Goal: Information Seeking & Learning: Check status

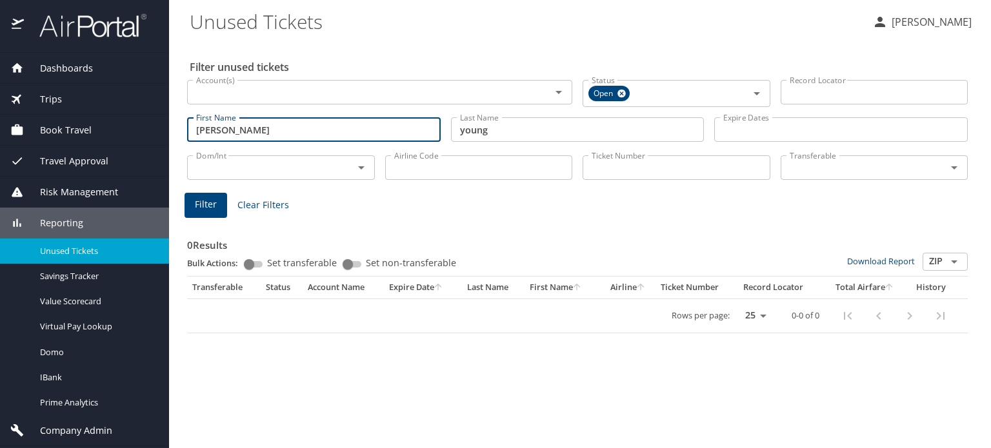
drag, startPoint x: 310, startPoint y: 131, endPoint x: 21, endPoint y: 86, distance: 292.4
click at [69, 108] on div "Dashboards AirPortal 360™ Manager AirPortal 360™ Agent My Travel Dashboard Trip…" at bounding box center [495, 224] width 991 height 448
drag, startPoint x: 219, startPoint y: 126, endPoint x: 142, endPoint y: 113, distance: 78.5
click at [155, 115] on div "Dashboards AirPortal 360™ Manager AirPortal 360™ Agent My Travel Dashboard Trip…" at bounding box center [495, 224] width 991 height 448
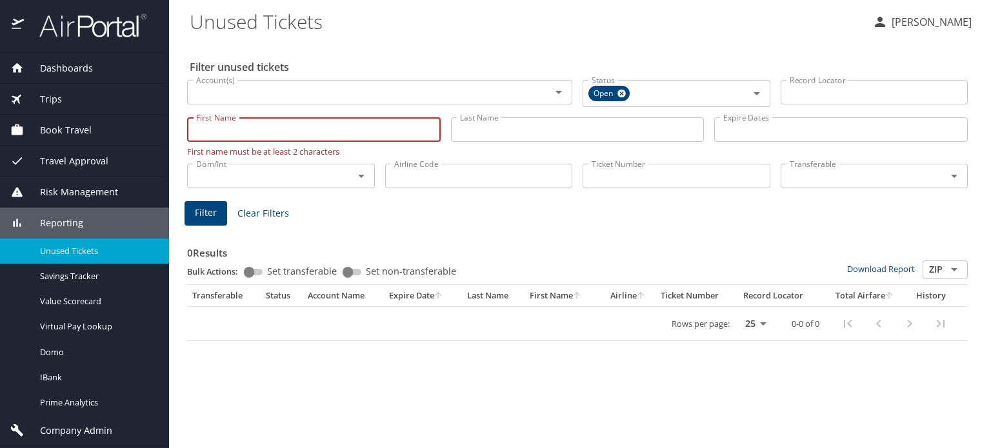
click at [820, 95] on input "Record Locator" at bounding box center [874, 92] width 188 height 25
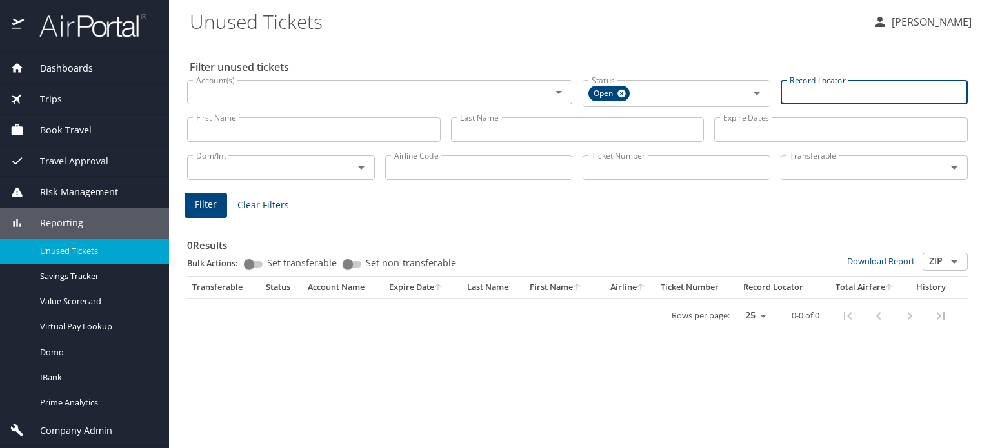
paste input "0017311132071"
type input "0017311132071"
click at [649, 163] on input "Ticket Number" at bounding box center [676, 165] width 188 height 25
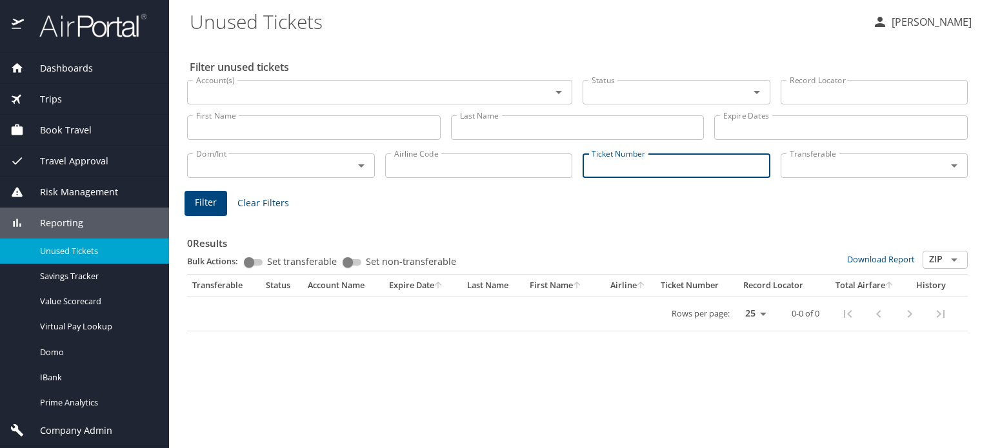
paste input "0017311132071"
type input "0017311132071"
click at [209, 206] on span "Filter" at bounding box center [206, 203] width 22 height 16
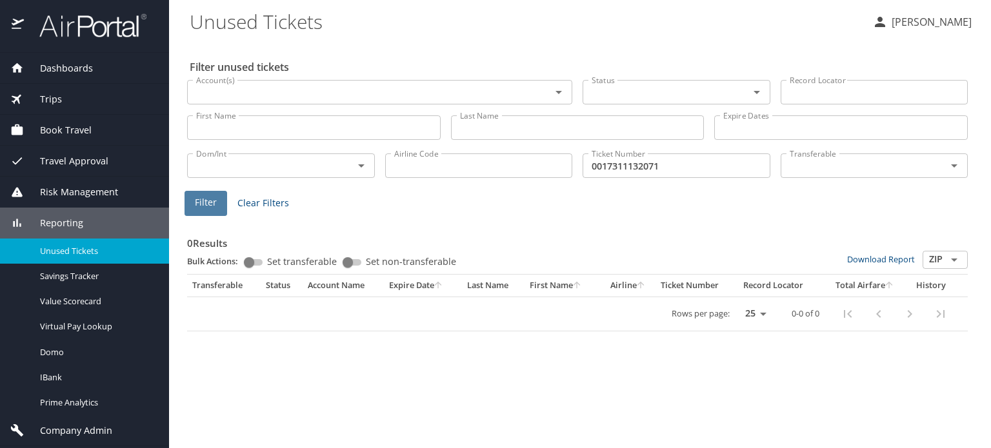
click at [208, 207] on span "Filter" at bounding box center [206, 203] width 22 height 16
click at [51, 100] on span "Trips" at bounding box center [43, 99] width 38 height 14
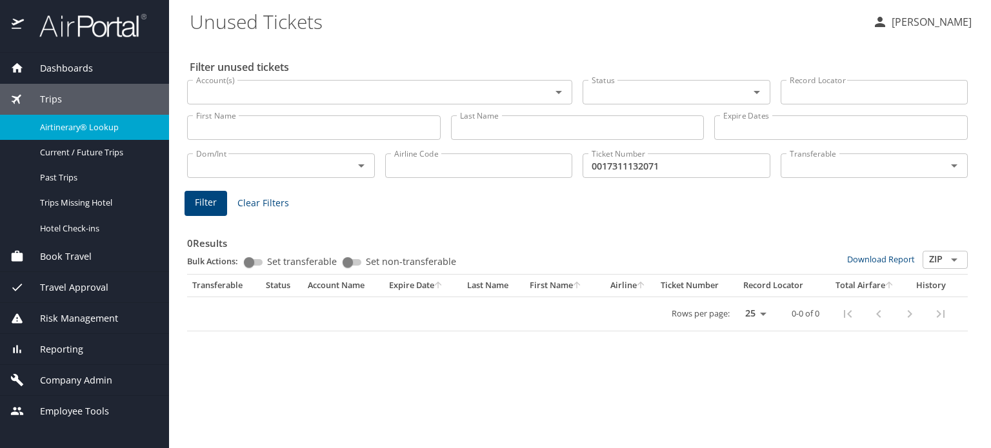
click at [69, 124] on span "Airtinerary® Lookup" at bounding box center [96, 127] width 113 height 12
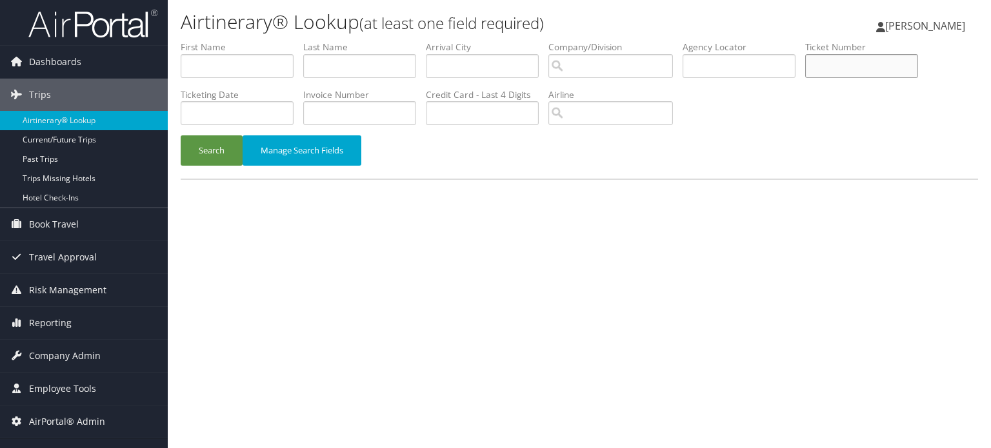
click at [843, 63] on input "text" at bounding box center [861, 66] width 113 height 24
paste input "0017311132071"
type input "0017311132071"
click at [210, 146] on button "Search" at bounding box center [212, 150] width 62 height 30
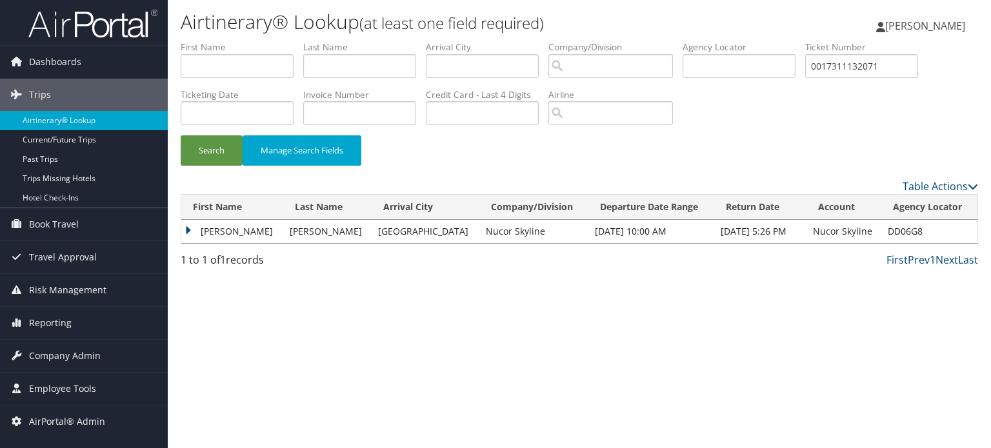
click at [186, 230] on td "DAVID" at bounding box center [232, 231] width 102 height 23
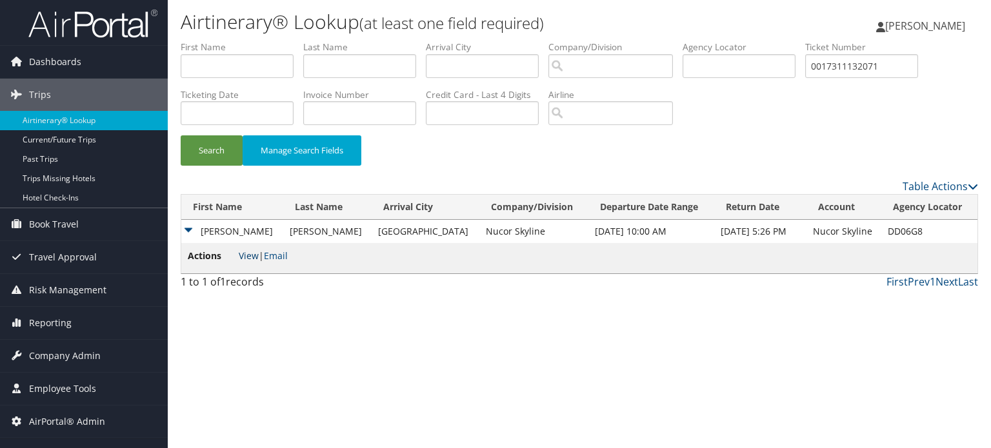
click at [254, 255] on link "View" at bounding box center [249, 256] width 20 height 12
click at [186, 231] on td "DAVID" at bounding box center [232, 231] width 102 height 23
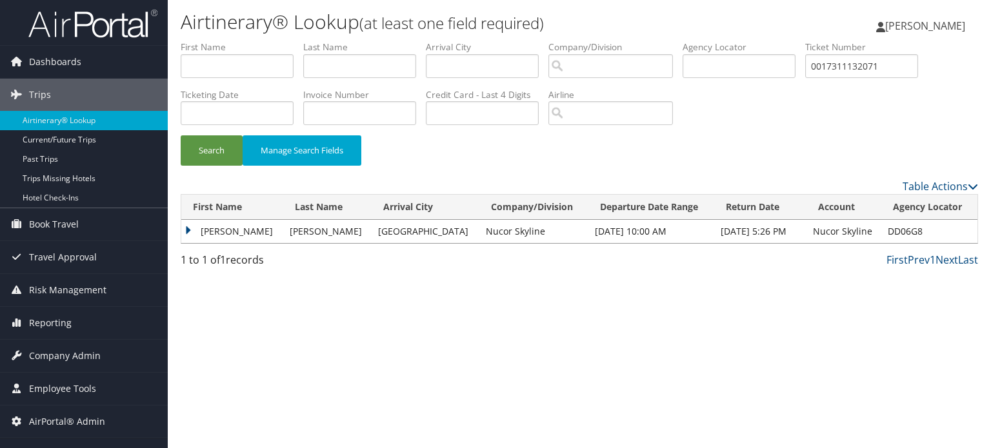
click at [186, 231] on td "DAVID" at bounding box center [232, 231] width 102 height 23
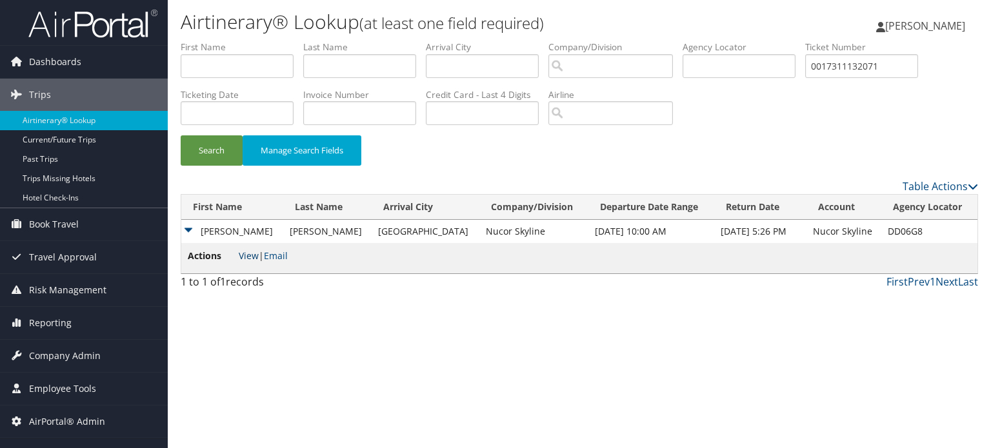
click at [253, 255] on link "View" at bounding box center [249, 256] width 20 height 12
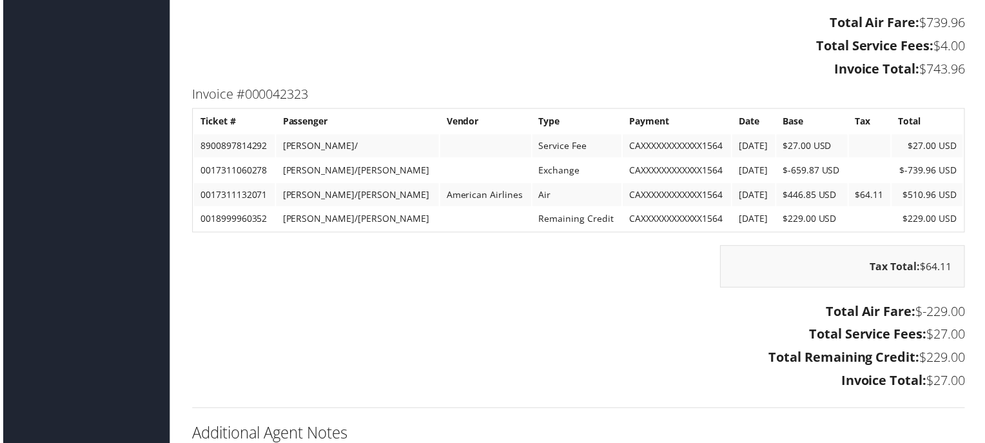
scroll to position [1612, 0]
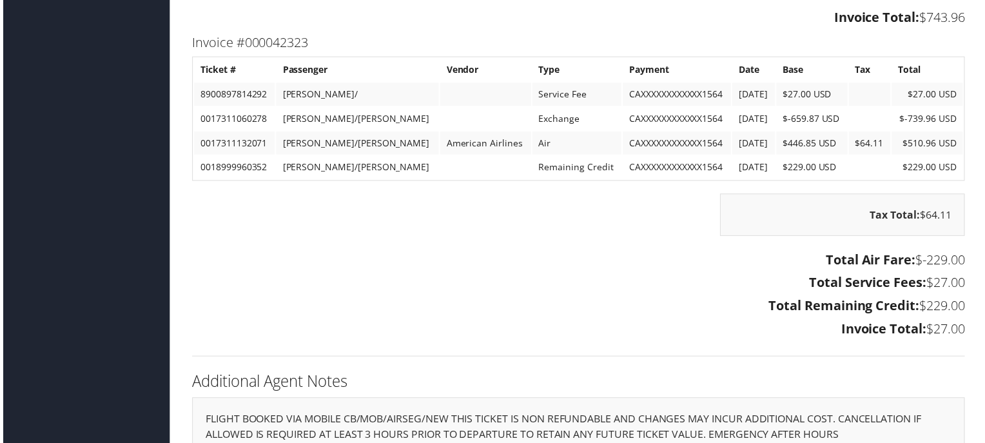
click at [227, 162] on td "0018999960352" at bounding box center [232, 168] width 81 height 23
copy td "0018999960352"
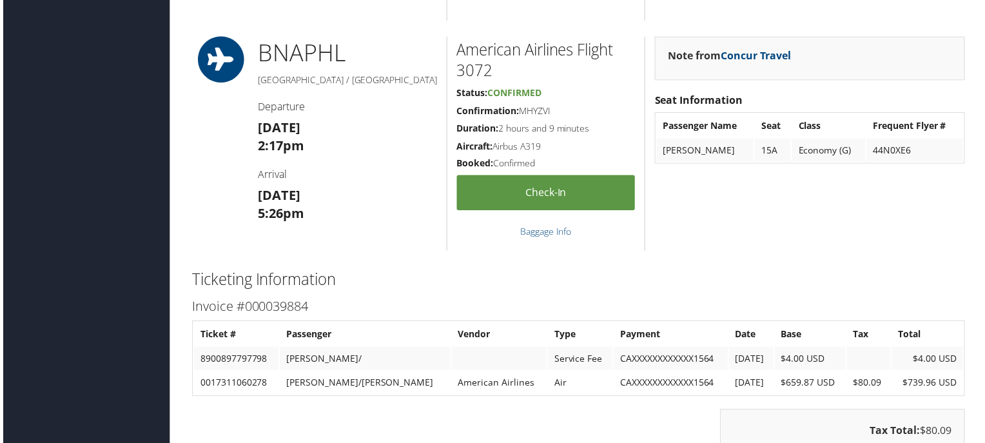
scroll to position [968, 0]
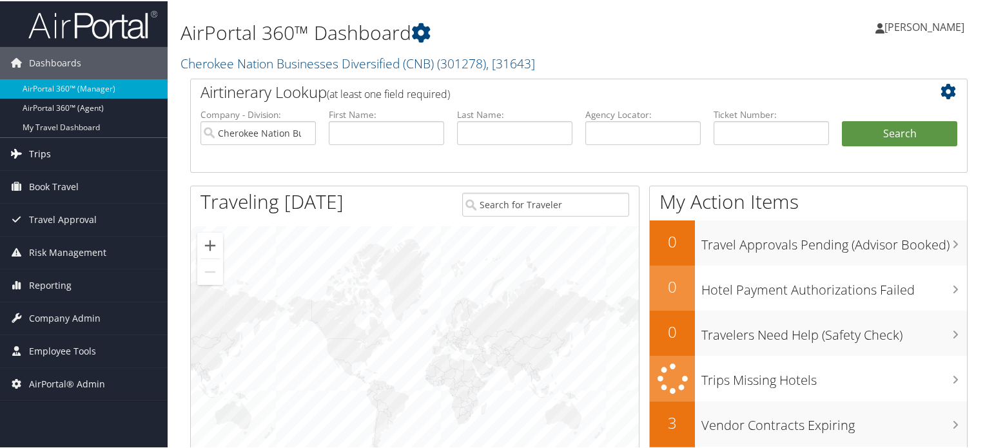
click at [34, 152] on span "Trips" at bounding box center [40, 153] width 22 height 32
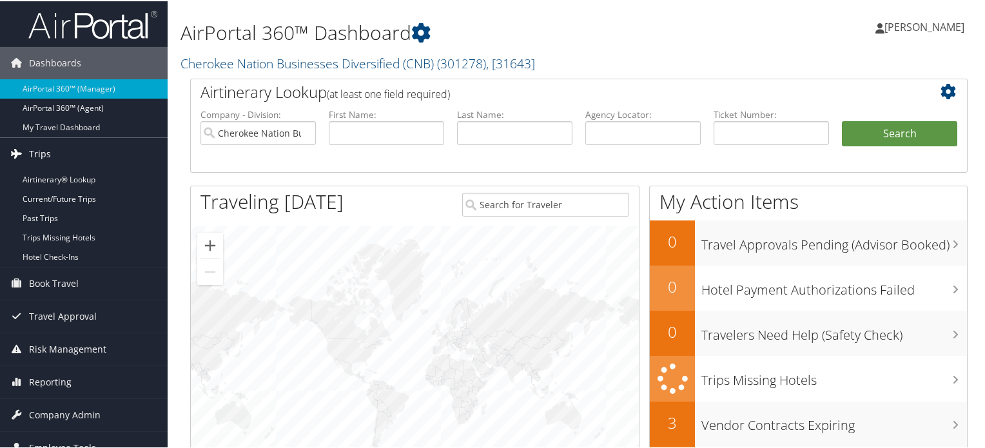
click at [34, 152] on span "Trips" at bounding box center [40, 153] width 22 height 32
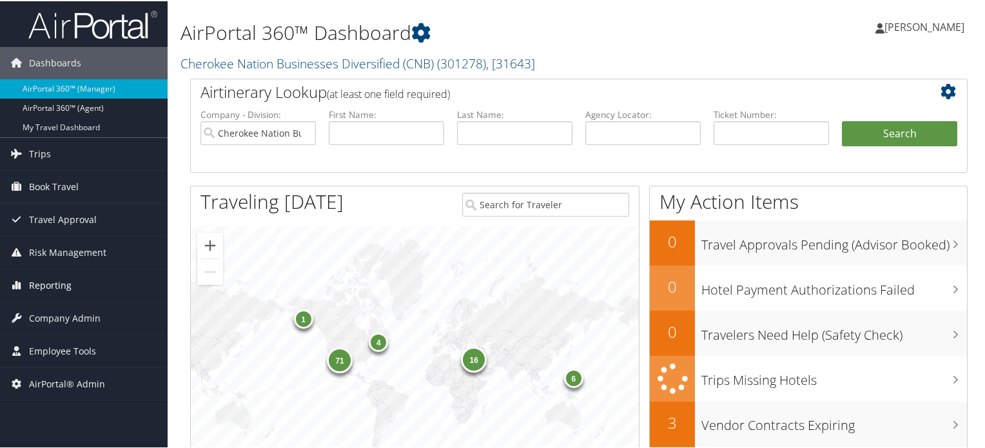
click at [55, 286] on span "Reporting" at bounding box center [50, 284] width 43 height 32
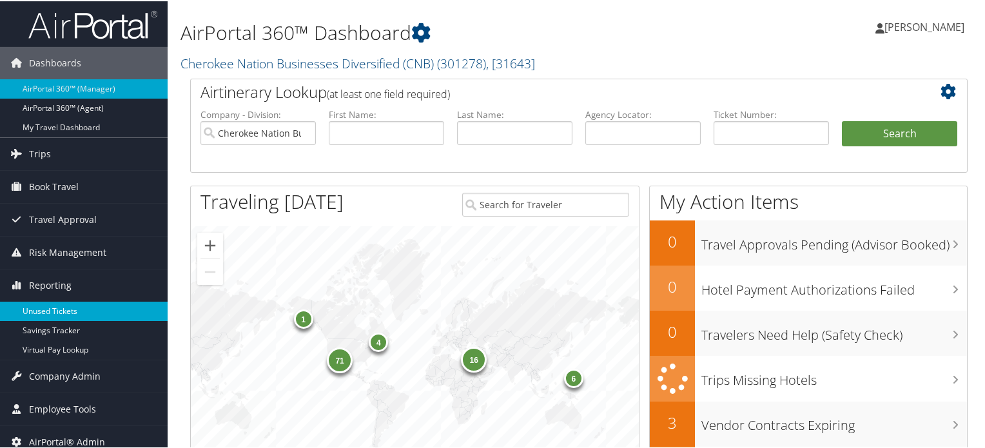
click at [51, 310] on link "Unused Tickets" at bounding box center [84, 310] width 168 height 19
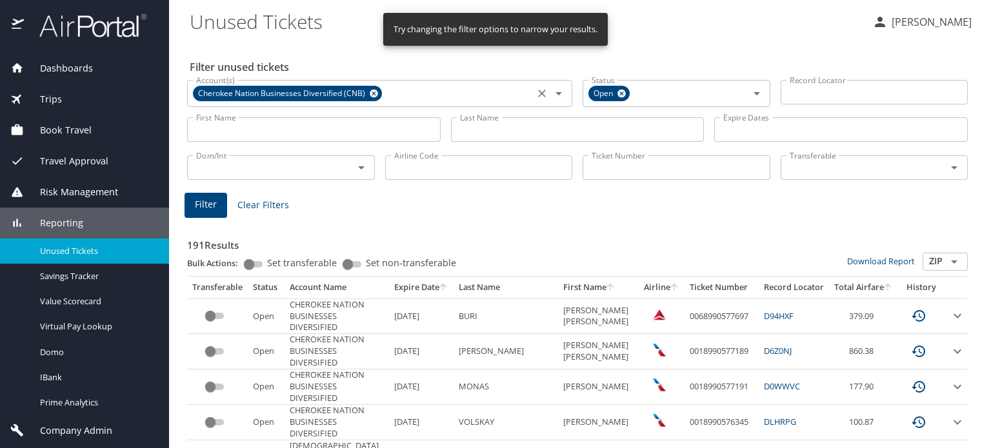
click at [370, 92] on icon at bounding box center [374, 94] width 8 height 8
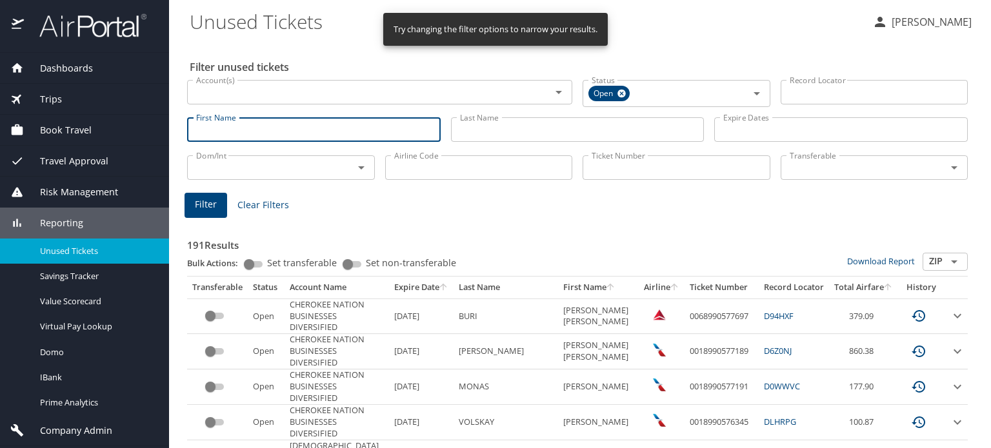
click at [252, 131] on input "First Name" at bounding box center [313, 129] width 253 height 25
type input "[PERSON_NAME]"
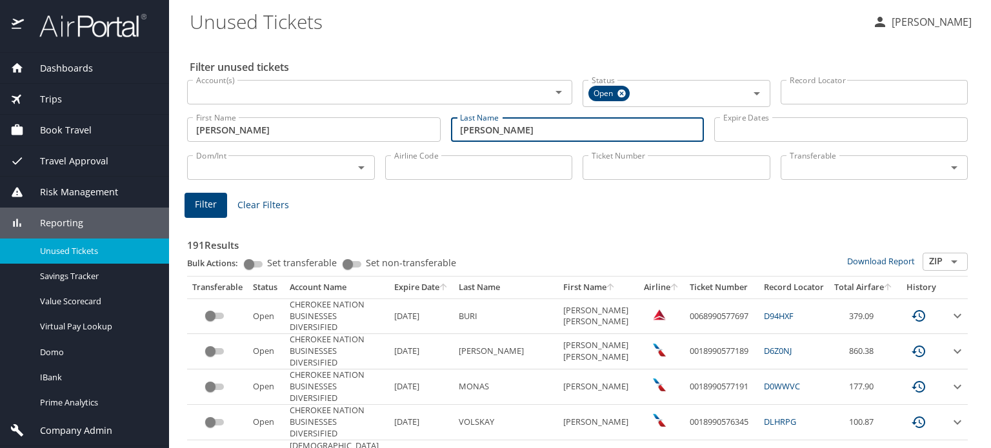
type input "[PERSON_NAME]"
click at [202, 203] on span "Filter" at bounding box center [206, 205] width 22 height 16
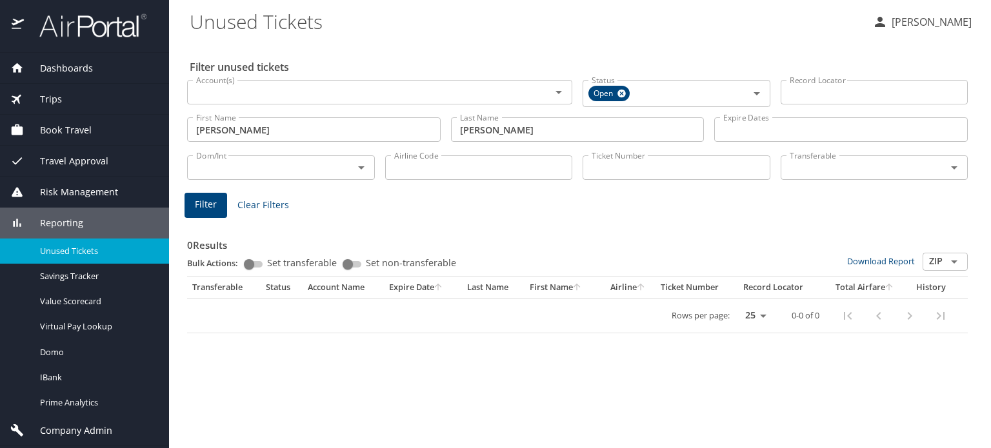
click at [184, 193] on button "Filter" at bounding box center [205, 205] width 43 height 25
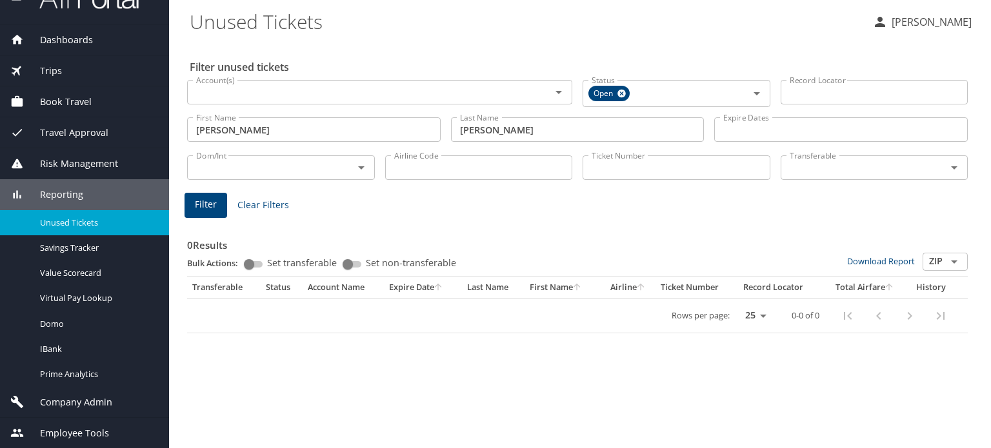
click at [82, 406] on span "Company Admin" at bounding box center [68, 402] width 88 height 14
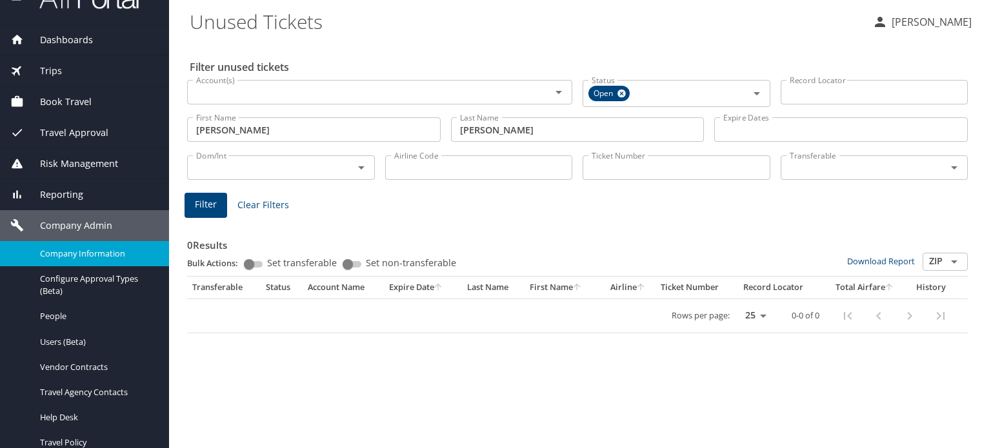
click at [80, 252] on span "Company Information" at bounding box center [96, 254] width 113 height 12
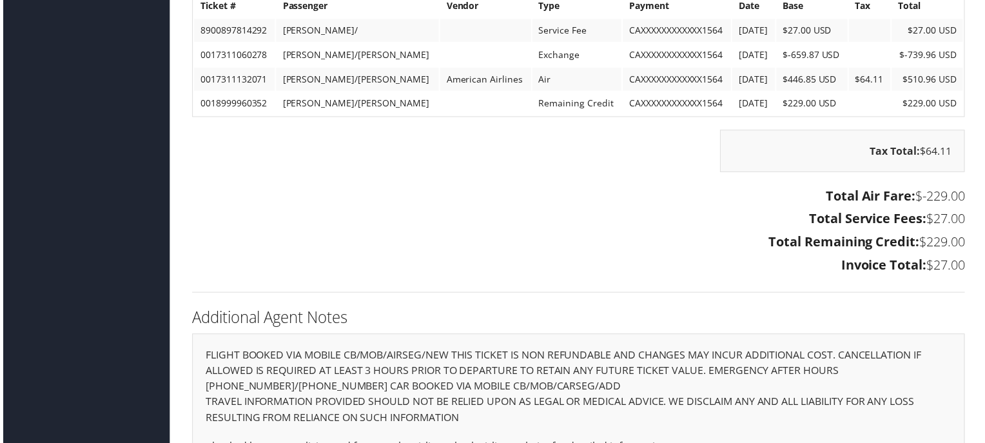
scroll to position [1677, 0]
click at [240, 98] on td "0018999960352" at bounding box center [232, 103] width 81 height 23
copy td "0018999960352"
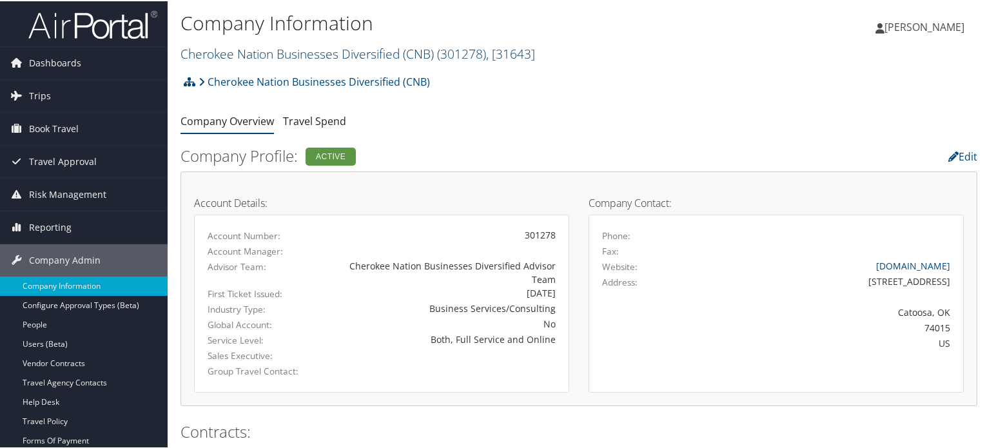
click at [271, 54] on link "Cherokee Nation Businesses Diversified (CNB) ( 301278 ) , [ 31643 ]" at bounding box center [358, 52] width 355 height 17
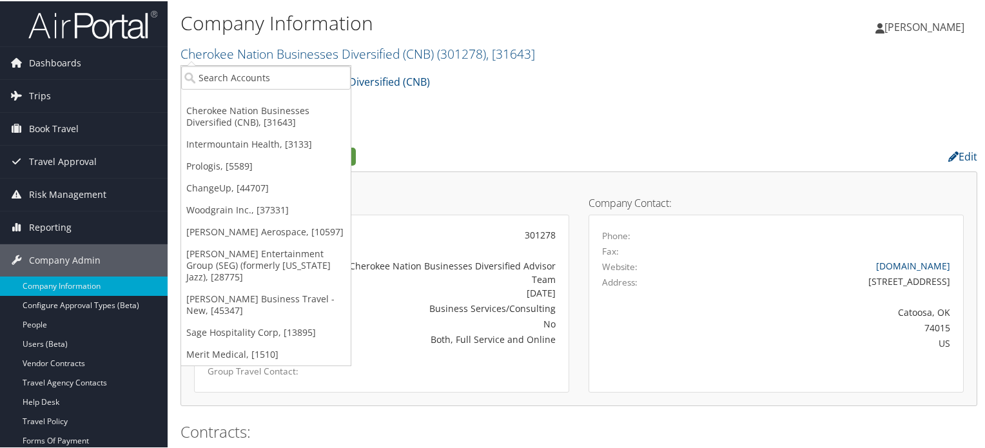
click at [277, 90] on ul "Cherokee Nation Businesses Diversified (CNB), [31643] Intermountain Health, [31…" at bounding box center [266, 214] width 171 height 301
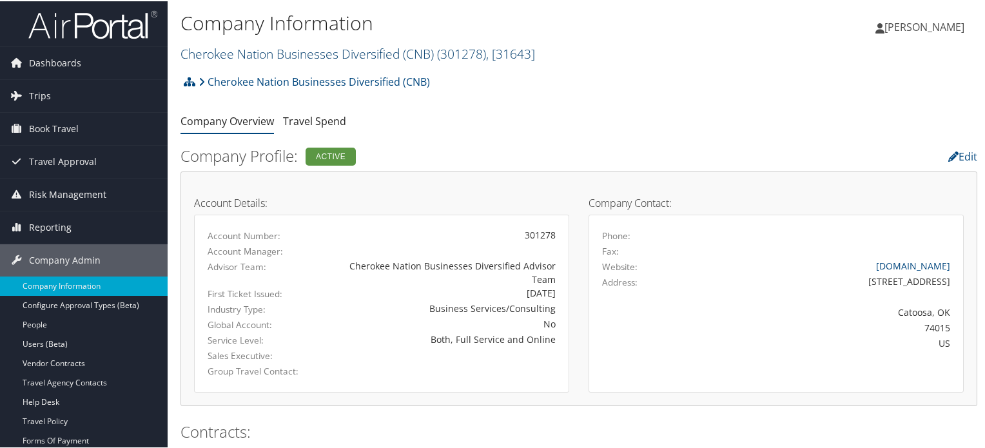
click at [299, 46] on link "Cherokee Nation Businesses Diversified (CNB) ( 301278 ) , [ 31643 ]" at bounding box center [358, 52] width 355 height 17
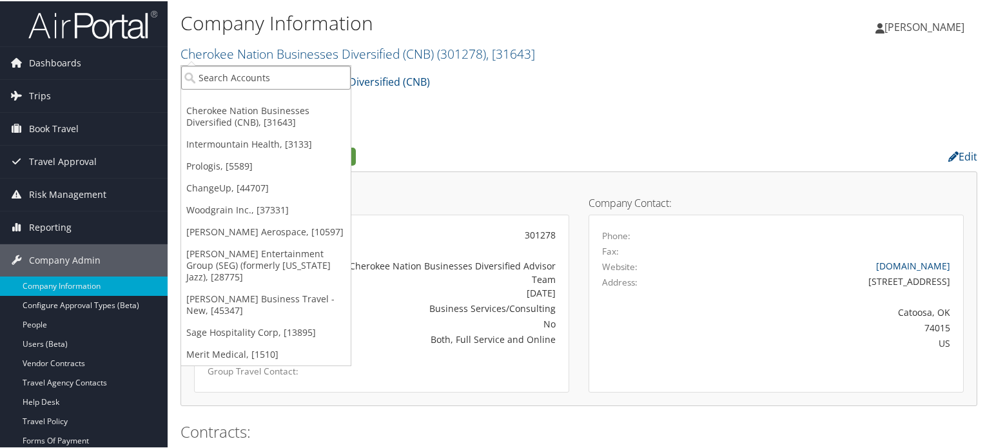
click at [222, 79] on input "search" at bounding box center [266, 76] width 170 height 24
type input "[PERSON_NAME] [PERSON_NAME]"
click at [39, 100] on span "Trips" at bounding box center [40, 95] width 22 height 32
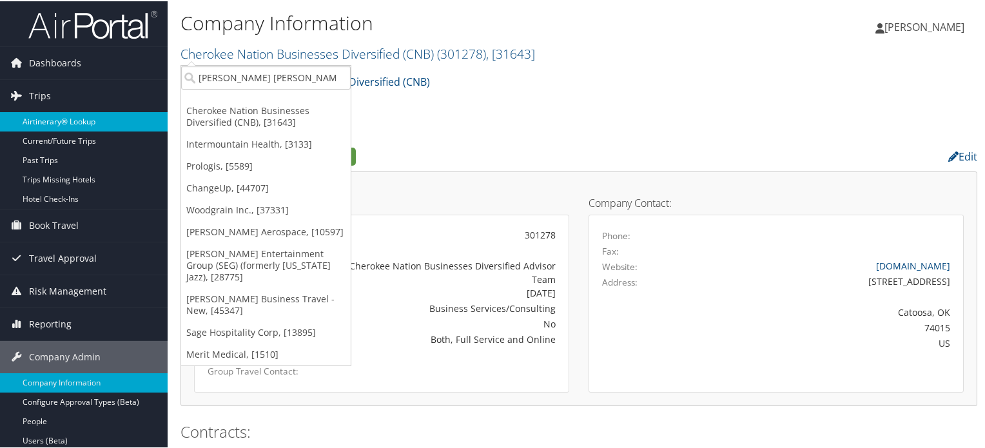
click at [77, 123] on link "Airtinerary® Lookup" at bounding box center [84, 120] width 168 height 19
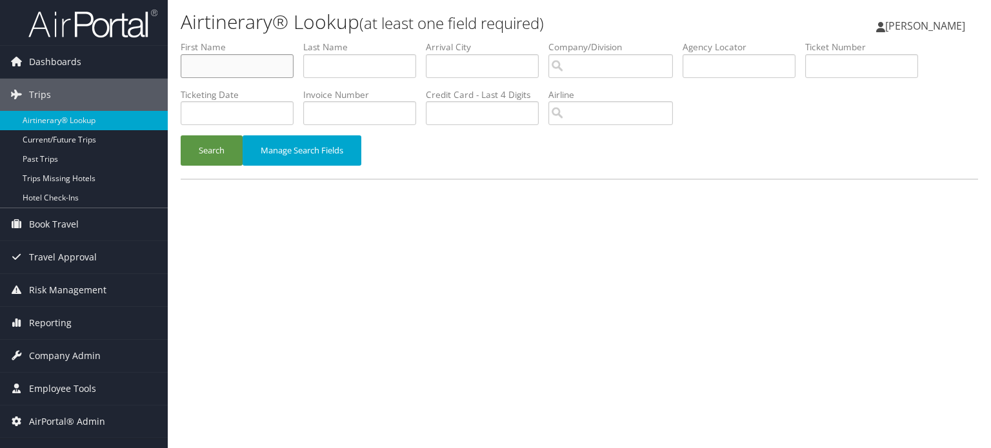
drag, startPoint x: 241, startPoint y: 63, endPoint x: 241, endPoint y: 54, distance: 8.4
click at [241, 63] on input "text" at bounding box center [237, 66] width 113 height 24
type input "[PERSON_NAME]"
type input "culligan"
click at [181, 135] on button "Search" at bounding box center [212, 150] width 62 height 30
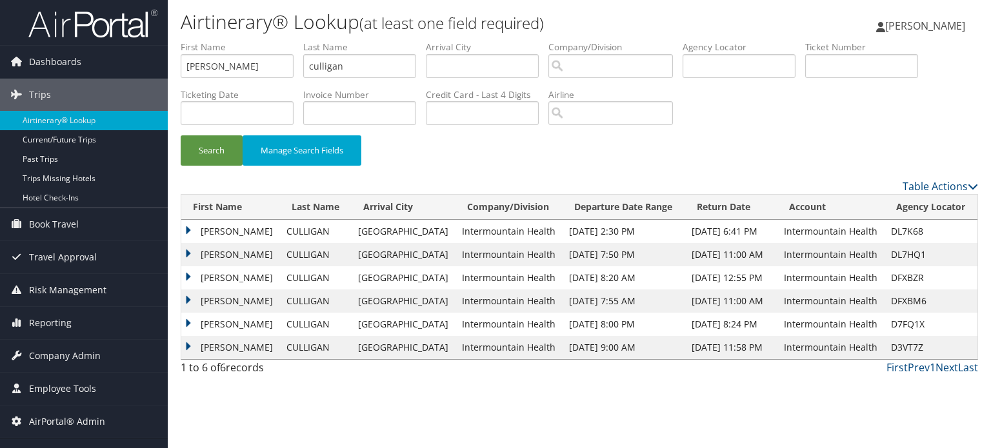
click at [897, 233] on td "DL7K68" at bounding box center [930, 231] width 93 height 23
copy td "DL7K68"
